Goal: Information Seeking & Learning: Understand process/instructions

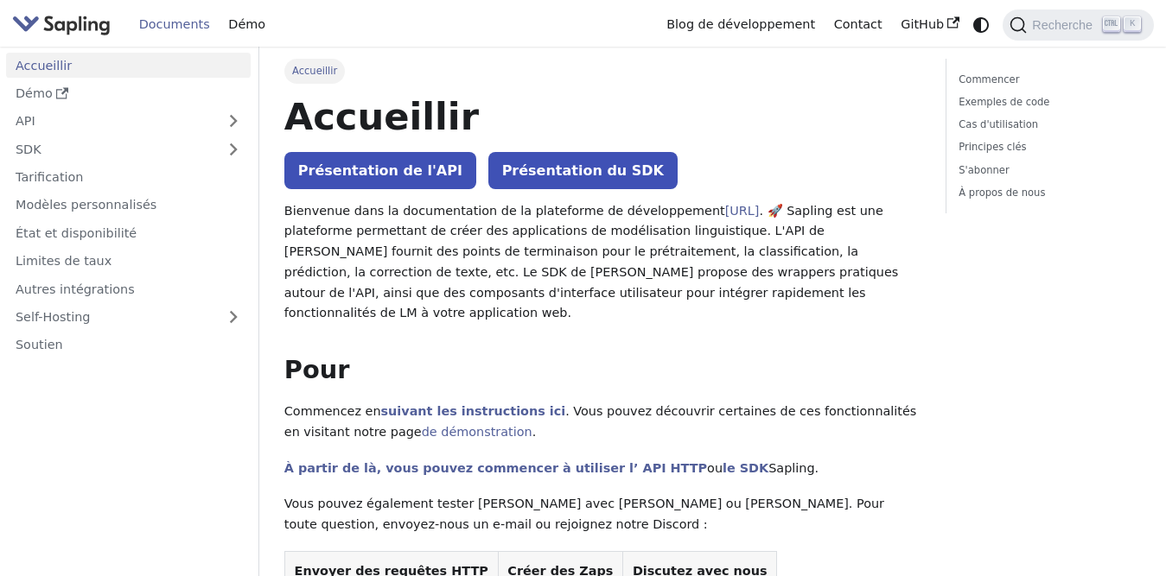
click at [818, 409] on p "Commencez en suivant les instructions ici . Vous pouvez découvrir certaines de …" at bounding box center [602, 422] width 636 height 41
click at [175, 92] on link "Démo" at bounding box center [128, 93] width 245 height 25
